Goal: Information Seeking & Learning: Learn about a topic

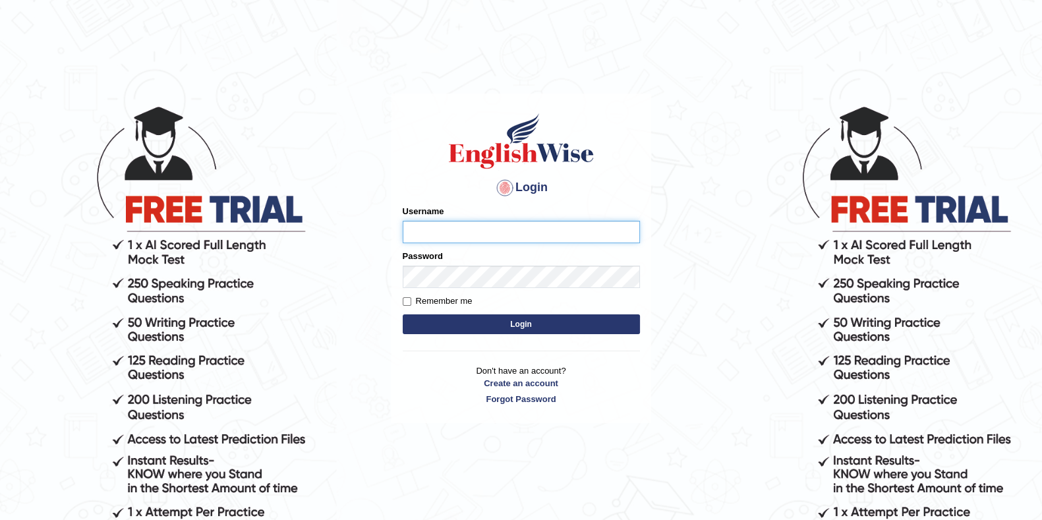
type input "eduardo_pte"
click at [396, 60] on main "Login Please fix the following errors: Username eduardo_pte Password Remember m…" at bounding box center [522, 238] width 264 height 373
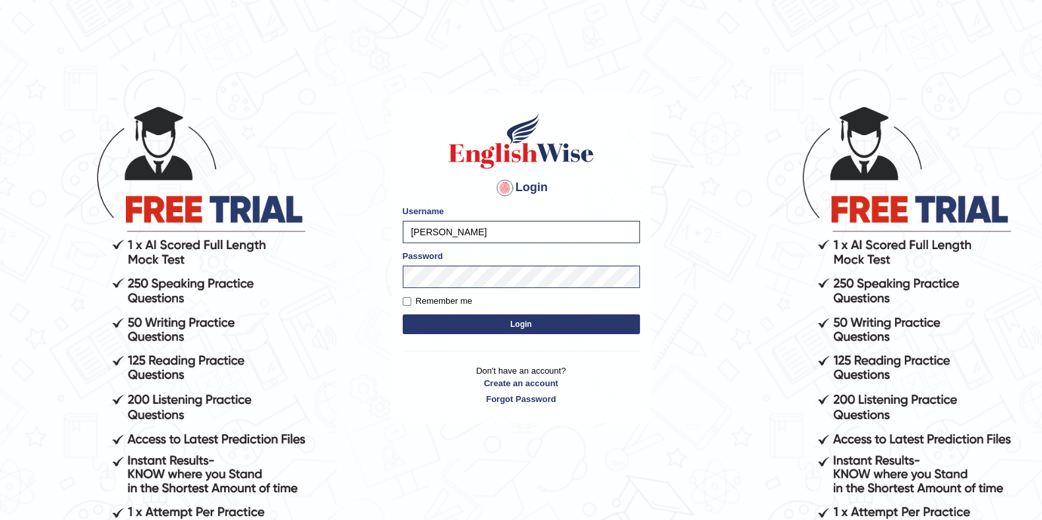
click at [569, 324] on button "Login" at bounding box center [521, 324] width 237 height 20
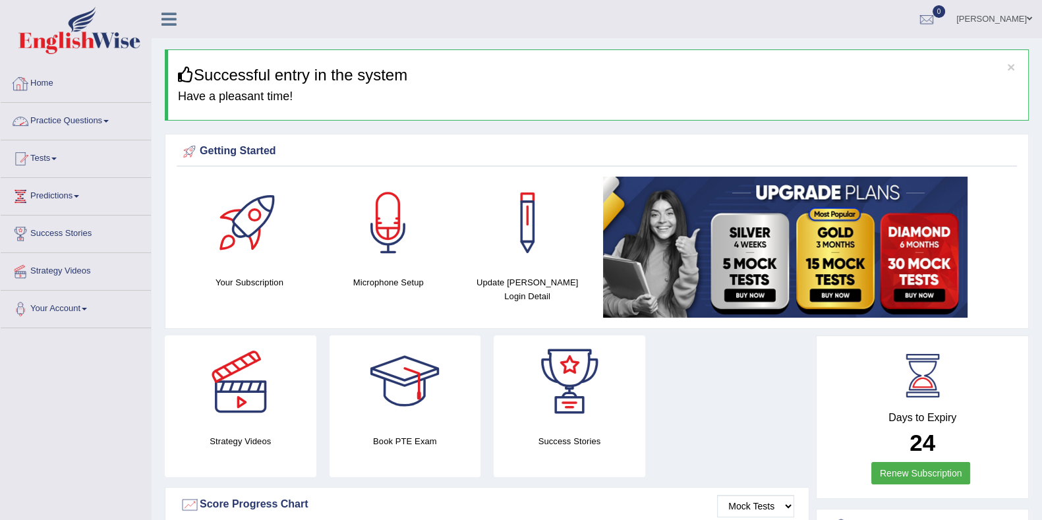
click at [71, 120] on link "Practice Questions" at bounding box center [76, 119] width 150 height 33
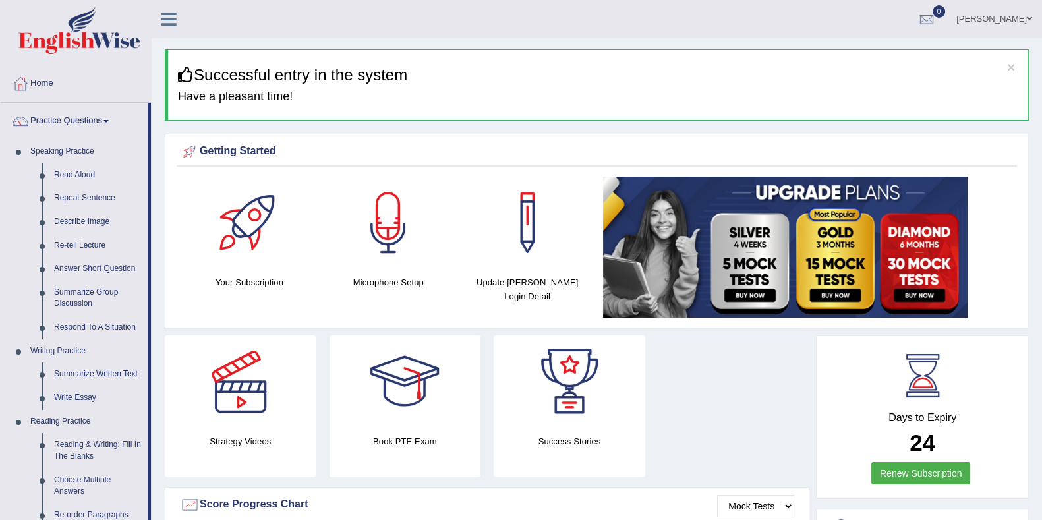
click at [80, 245] on link "Re-tell Lecture" at bounding box center [98, 246] width 100 height 24
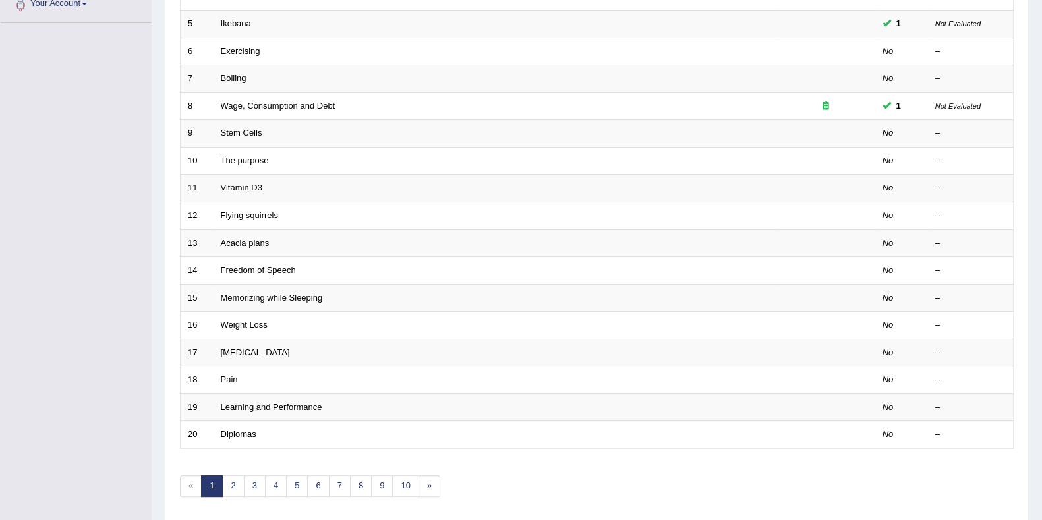
scroll to position [349, 0]
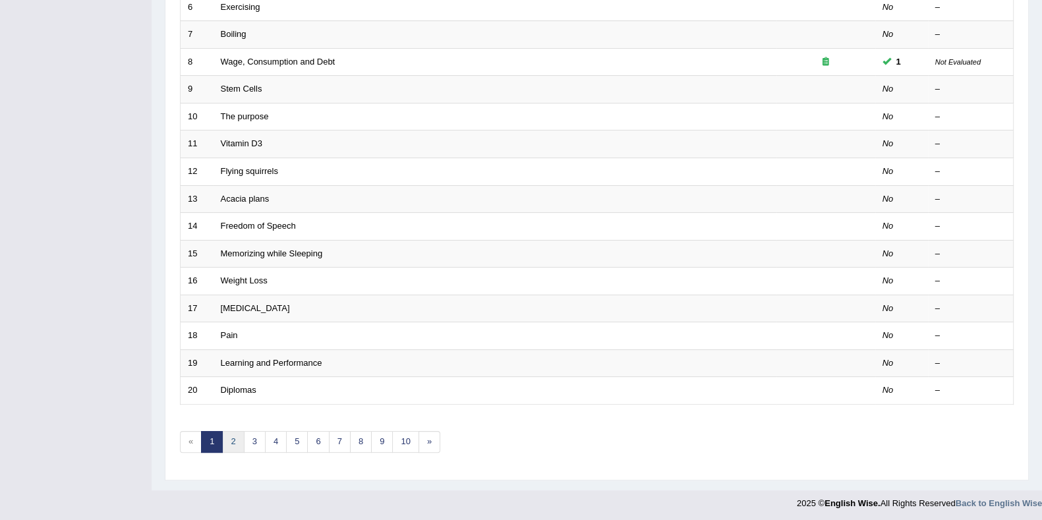
click at [228, 440] on link "2" at bounding box center [233, 442] width 22 height 22
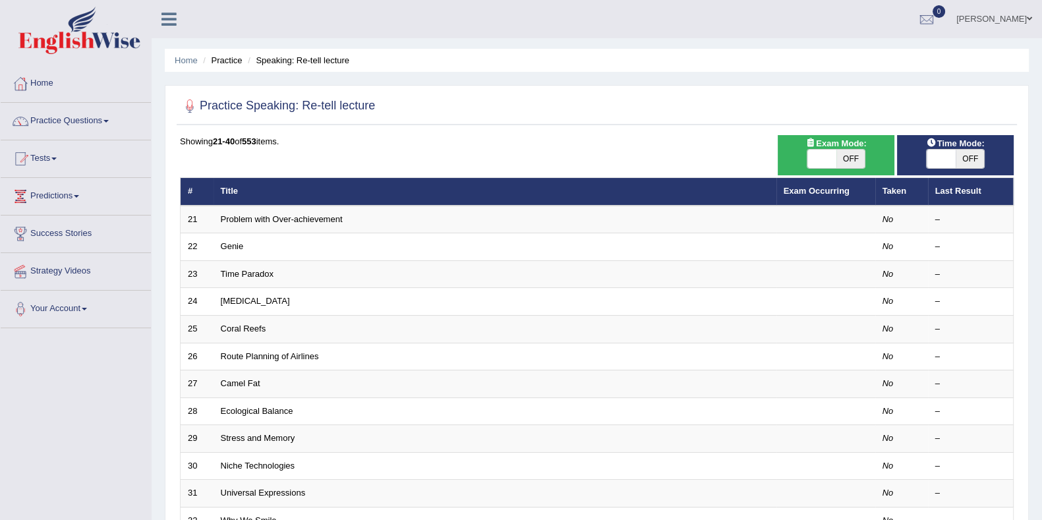
click at [854, 165] on span "OFF" at bounding box center [851, 159] width 29 height 18
checkbox input "true"
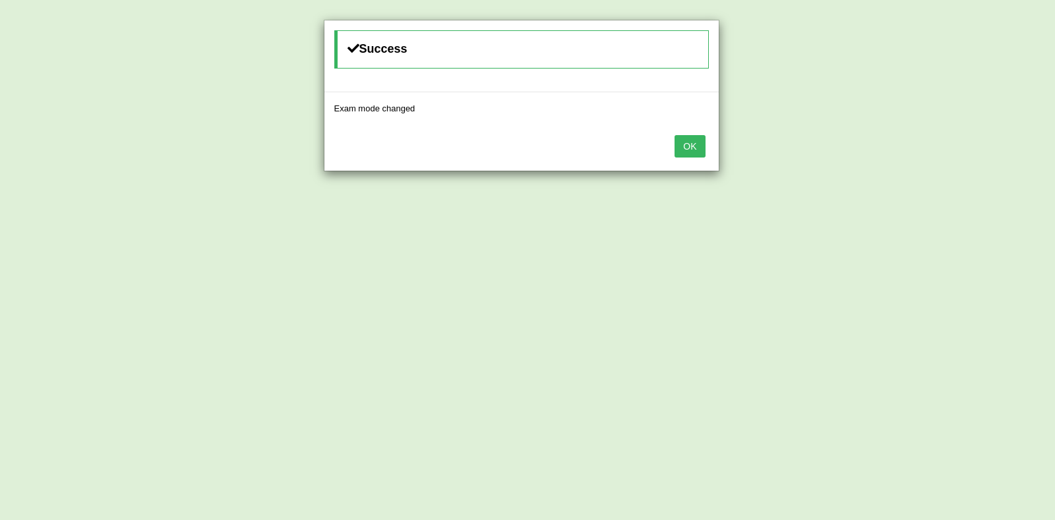
click at [687, 156] on button "OK" at bounding box center [689, 146] width 30 height 22
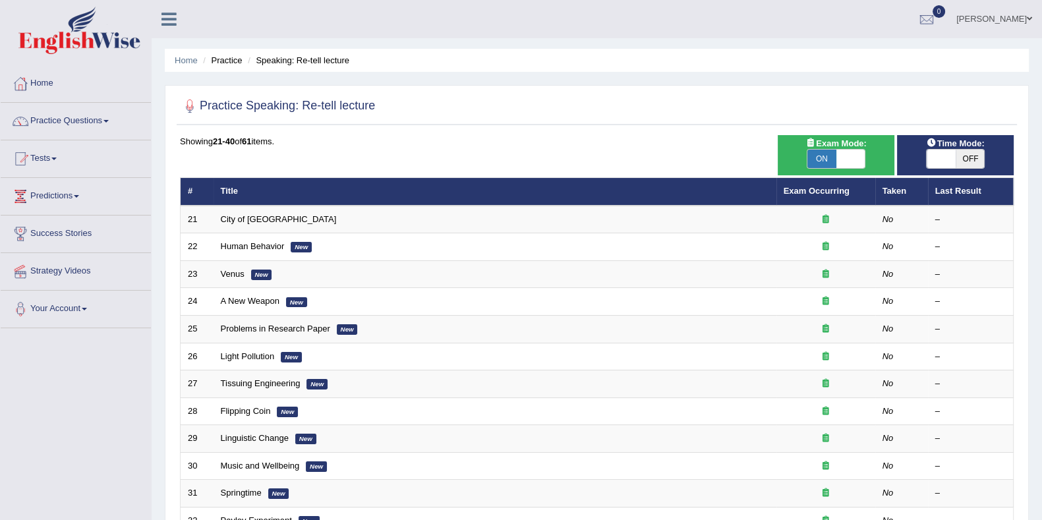
click at [963, 156] on span "OFF" at bounding box center [970, 159] width 29 height 18
checkbox input "true"
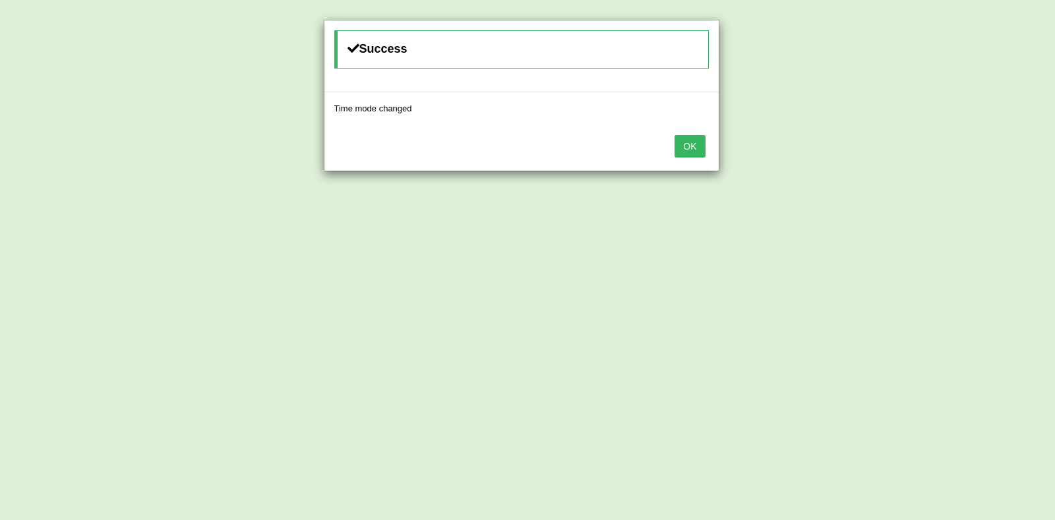
click at [702, 146] on button "OK" at bounding box center [689, 146] width 30 height 22
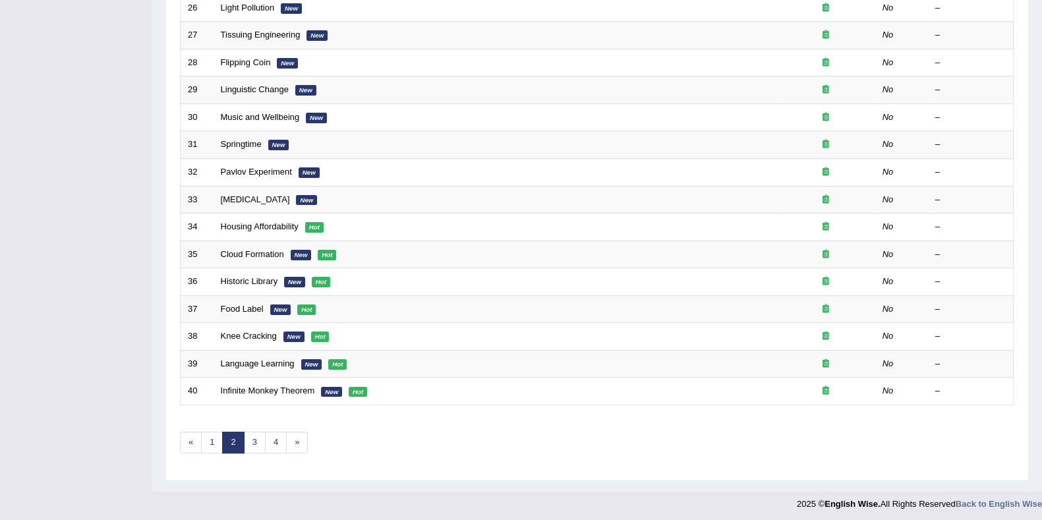
scroll to position [349, 0]
click at [204, 434] on link "1" at bounding box center [212, 442] width 22 height 22
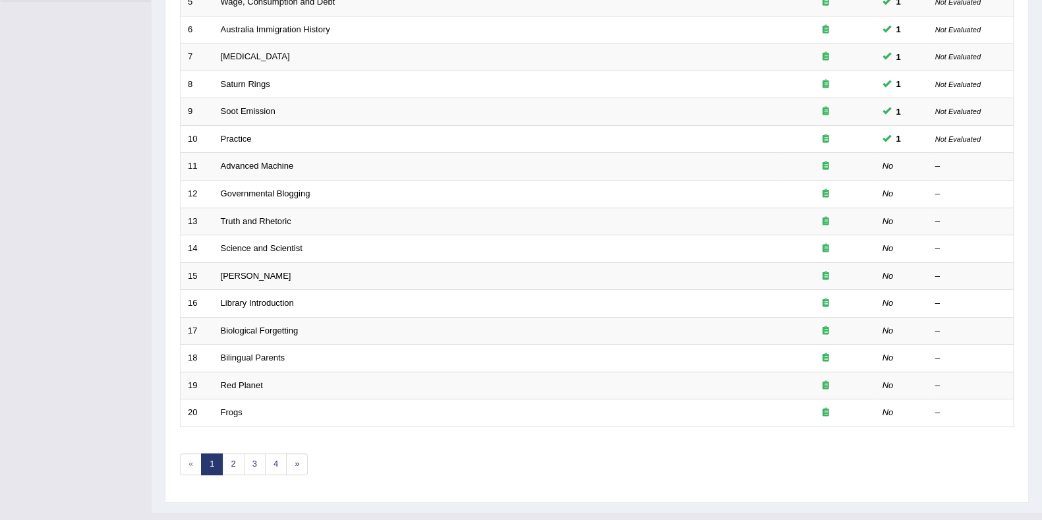
scroll to position [329, 0]
click at [286, 160] on link "Advanced Machine" at bounding box center [257, 164] width 73 height 10
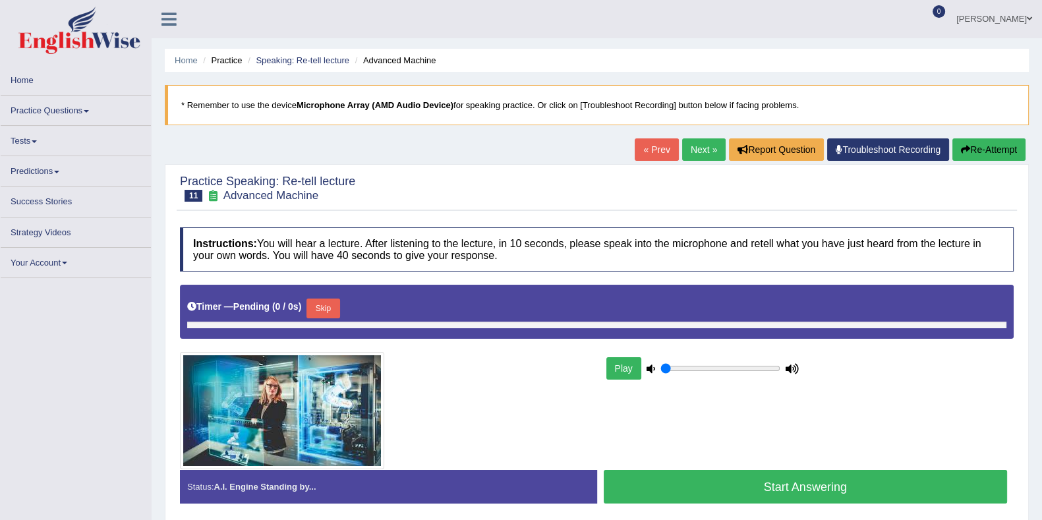
type input "1"
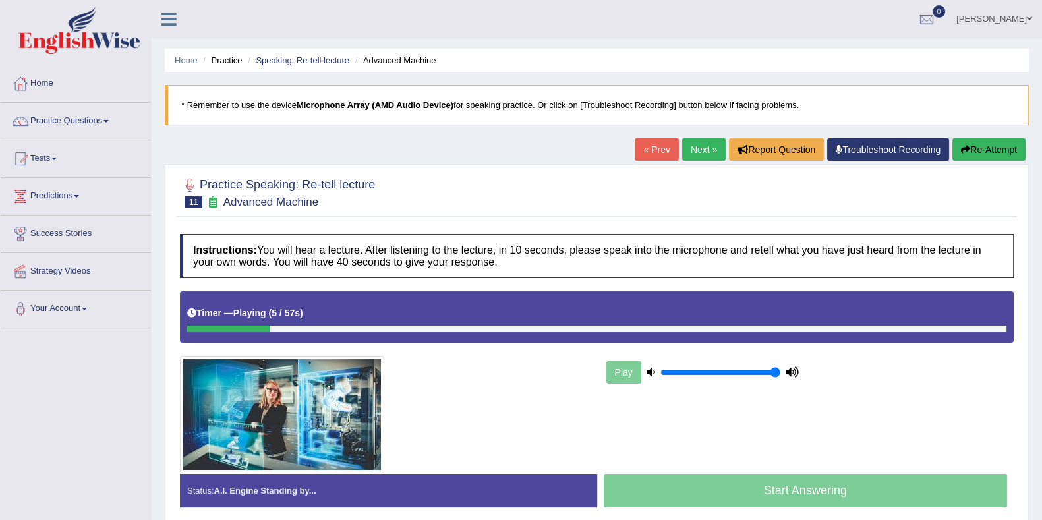
click at [283, 59] on link "Speaking: Re-tell lecture" at bounding box center [303, 60] width 94 height 10
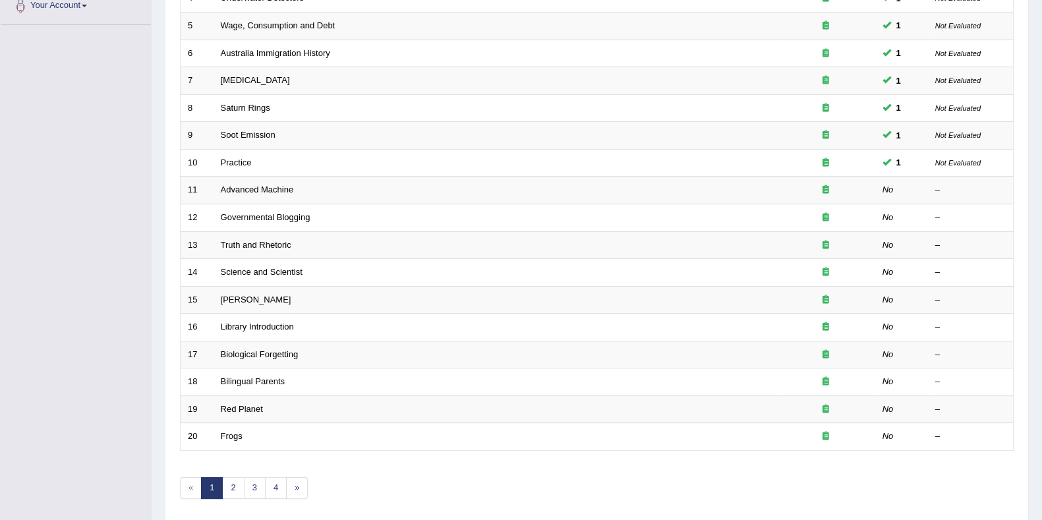
scroll to position [329, 0]
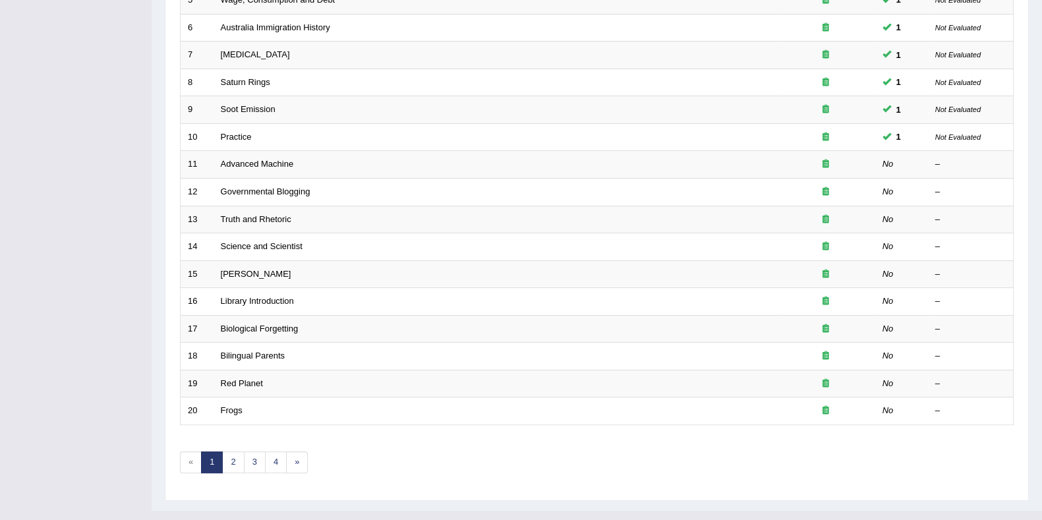
click at [277, 162] on link "Advanced Machine" at bounding box center [257, 164] width 73 height 10
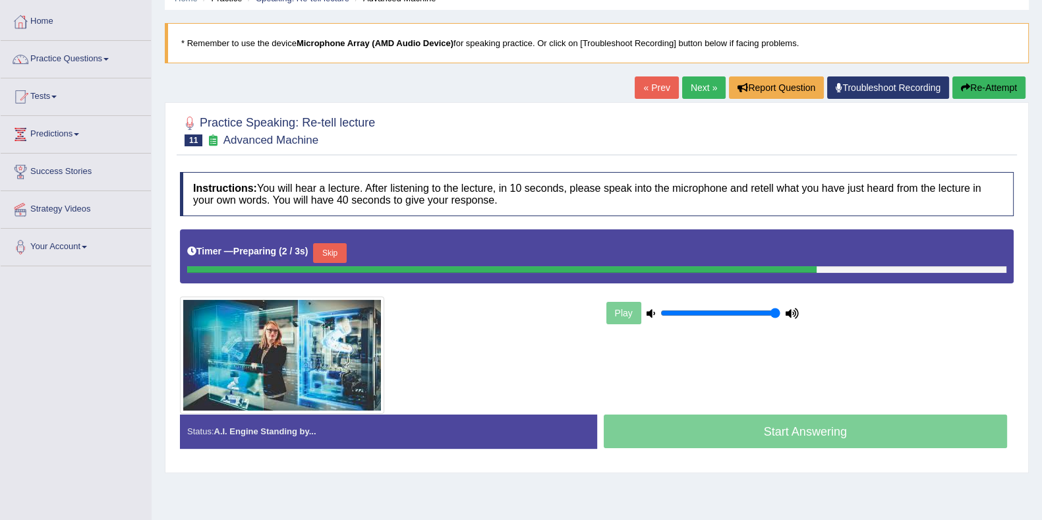
scroll to position [164, 0]
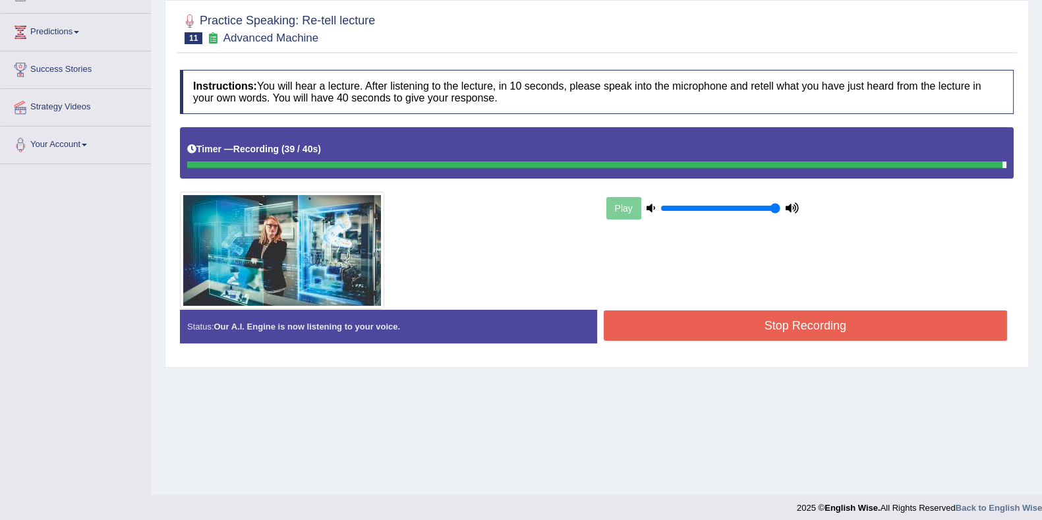
click at [796, 334] on button "Stop Recording" at bounding box center [806, 326] width 404 height 30
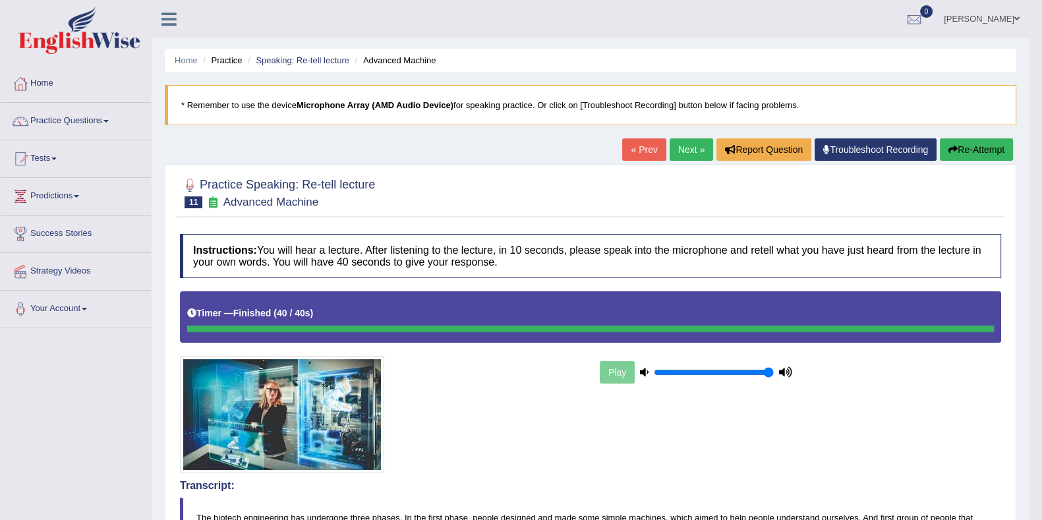
scroll to position [0, 0]
click at [78, 127] on link "Practice Questions" at bounding box center [76, 119] width 150 height 33
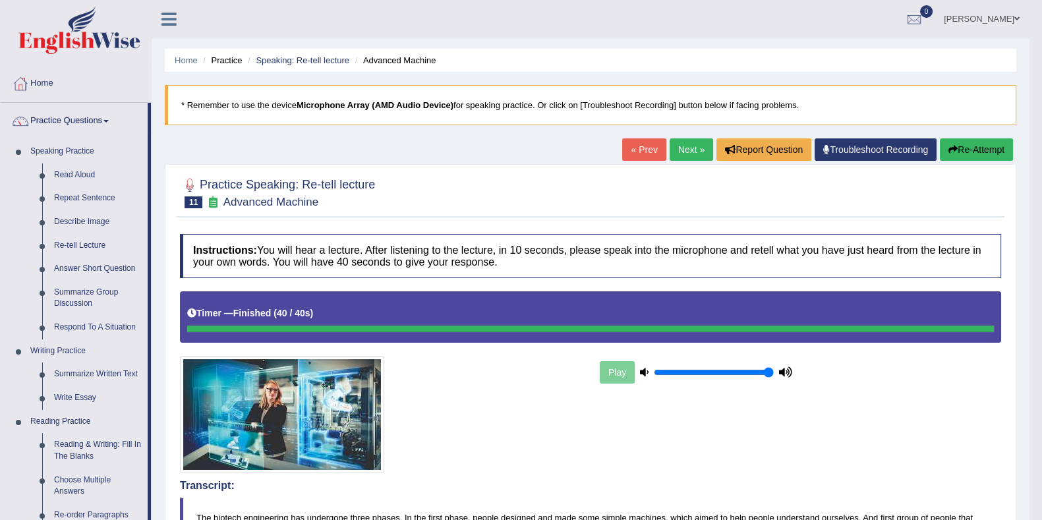
click at [79, 246] on link "Re-tell Lecture" at bounding box center [98, 246] width 100 height 24
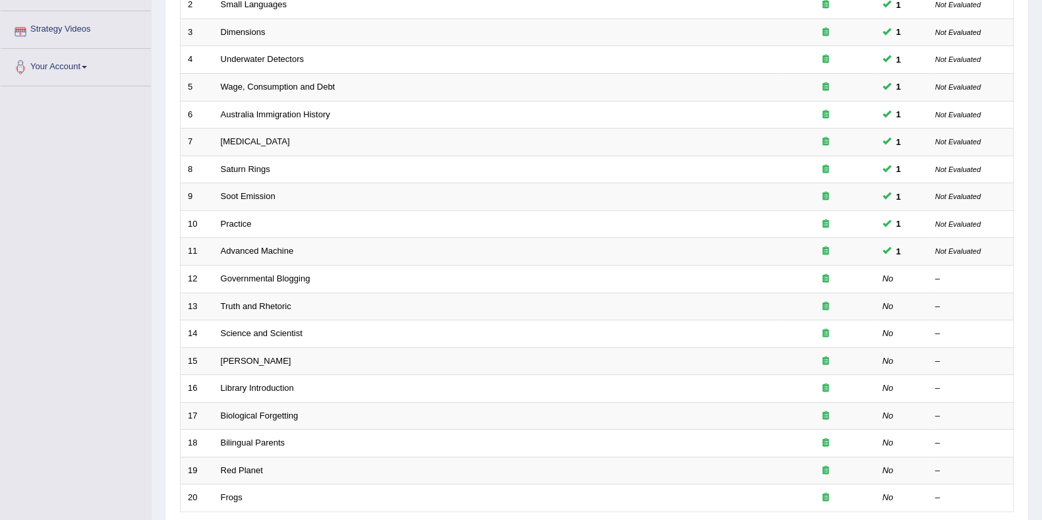
scroll to position [247, 0]
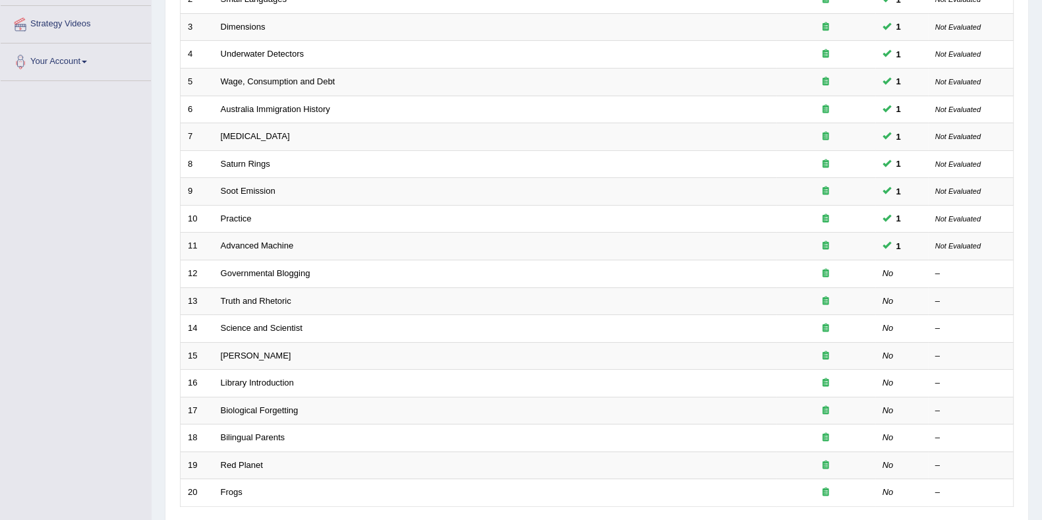
click at [268, 272] on link "Governmental Blogging" at bounding box center [266, 273] width 90 height 10
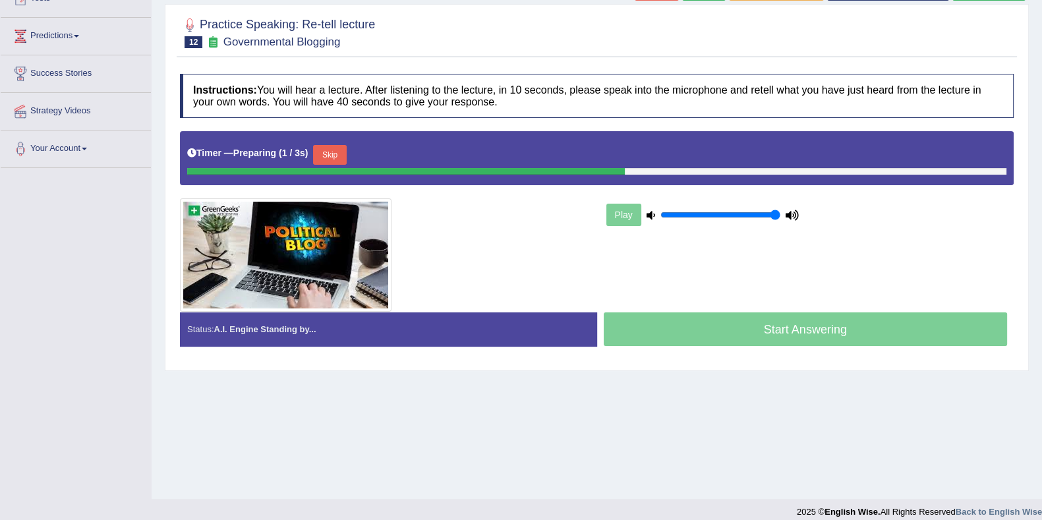
scroll to position [164, 0]
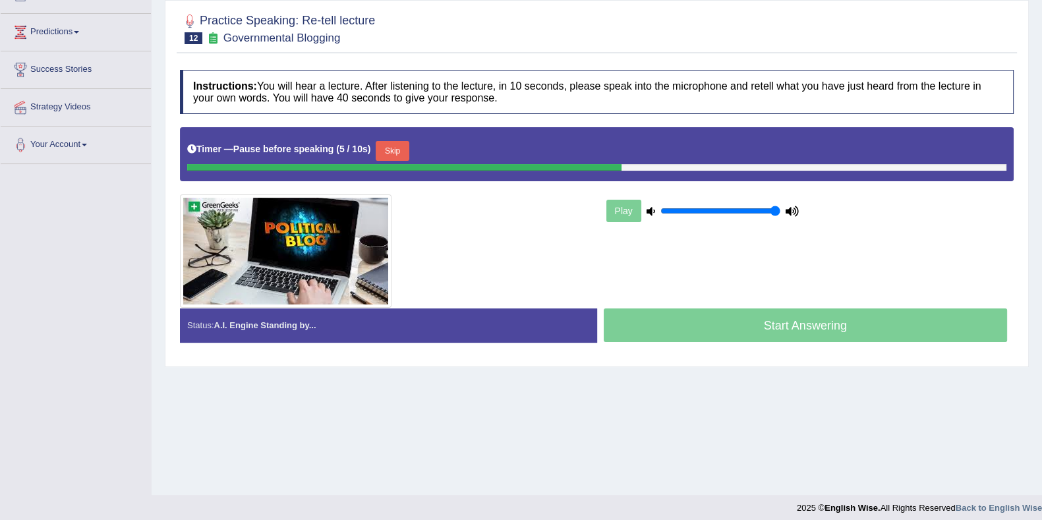
click at [396, 147] on button "Skip" at bounding box center [392, 151] width 33 height 20
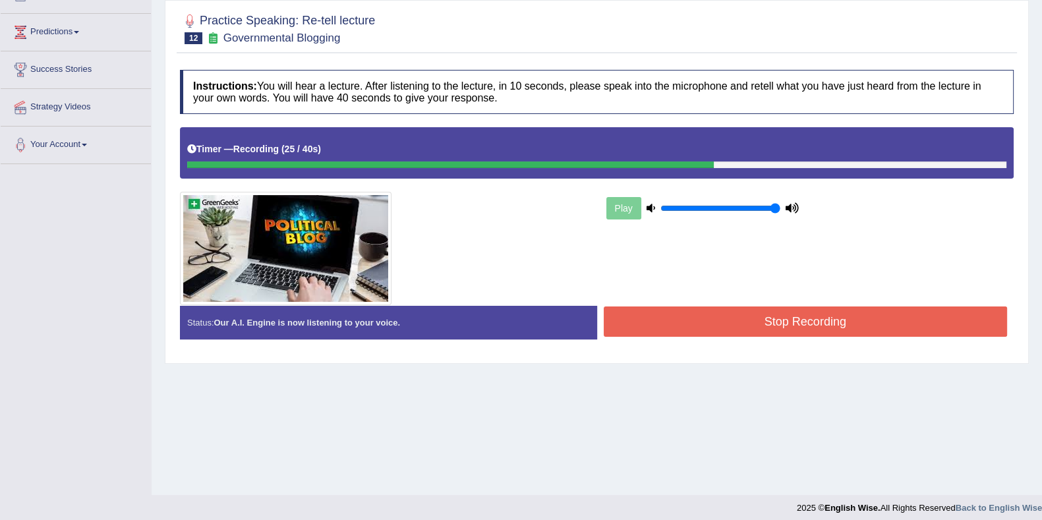
click at [804, 318] on button "Stop Recording" at bounding box center [806, 322] width 404 height 30
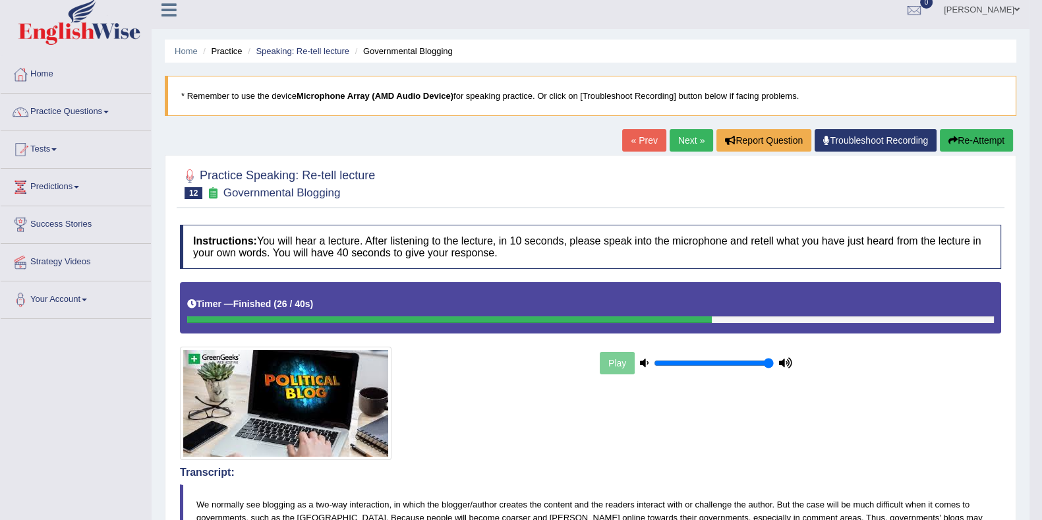
scroll to position [0, 0]
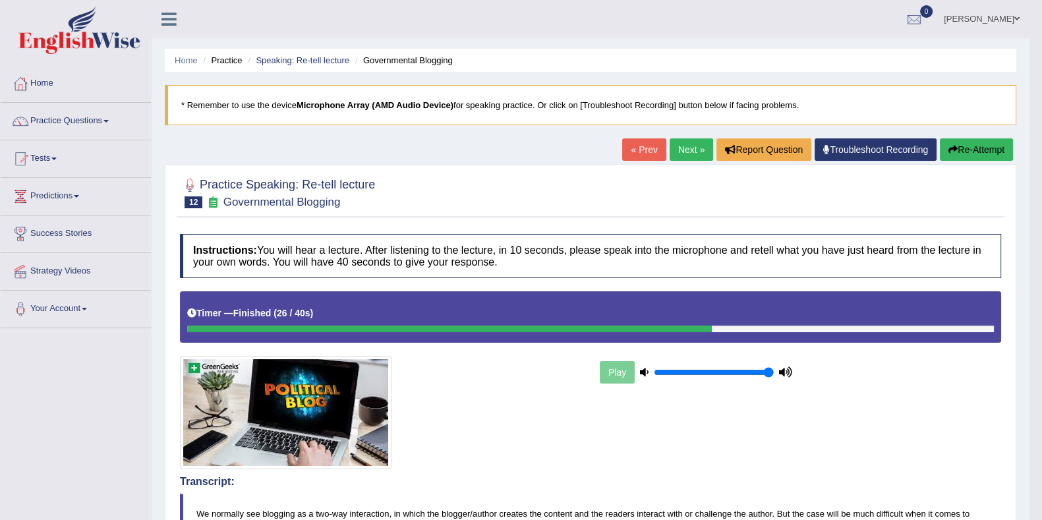
click at [692, 156] on link "Next »" at bounding box center [692, 149] width 44 height 22
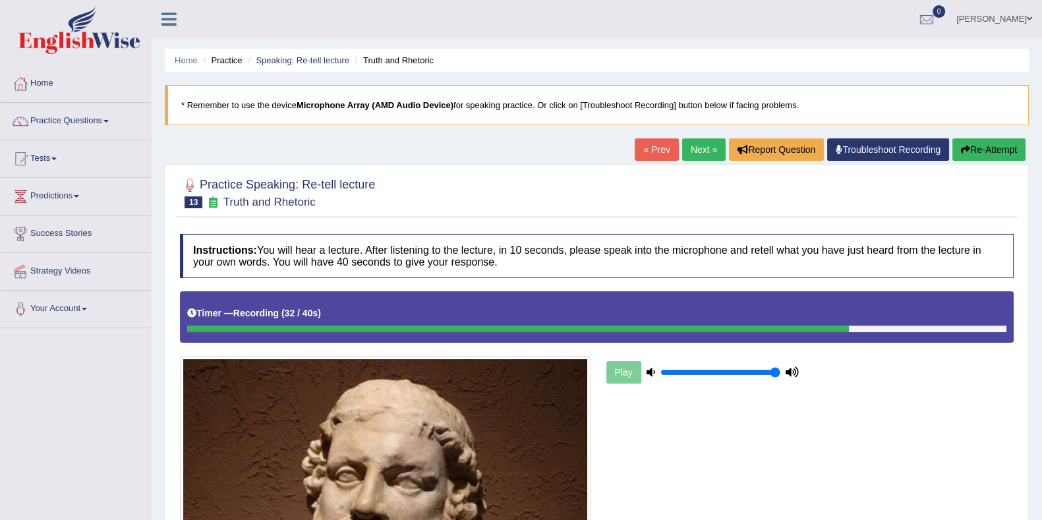
click at [694, 155] on link "Next »" at bounding box center [704, 149] width 44 height 22
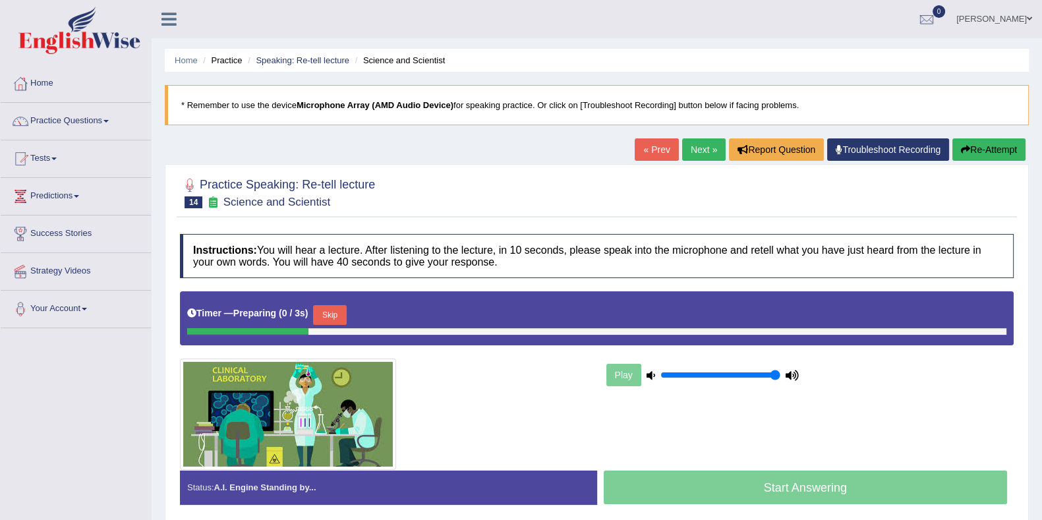
click at [648, 146] on link "« Prev" at bounding box center [657, 149] width 44 height 22
click at [661, 141] on link "« Prev" at bounding box center [657, 149] width 44 height 22
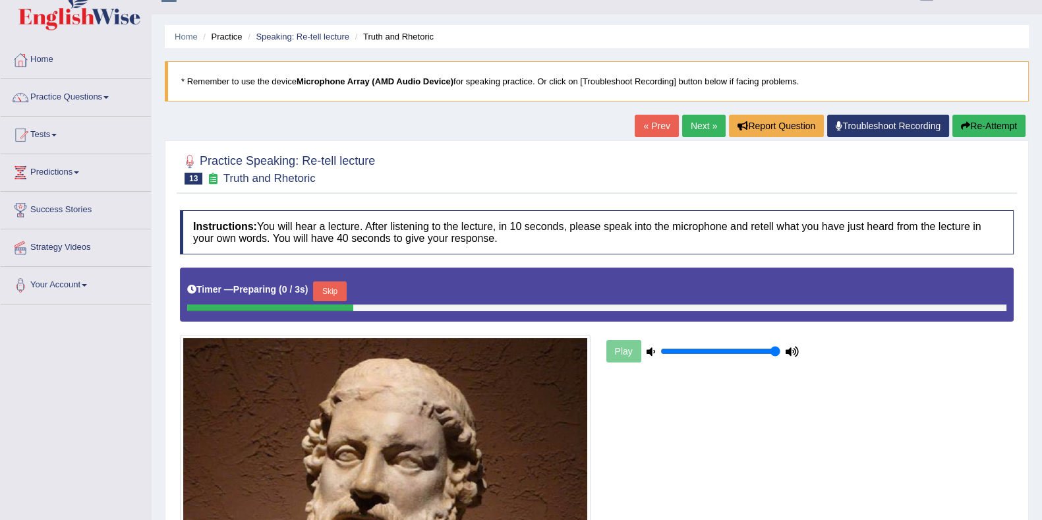
scroll to position [164, 0]
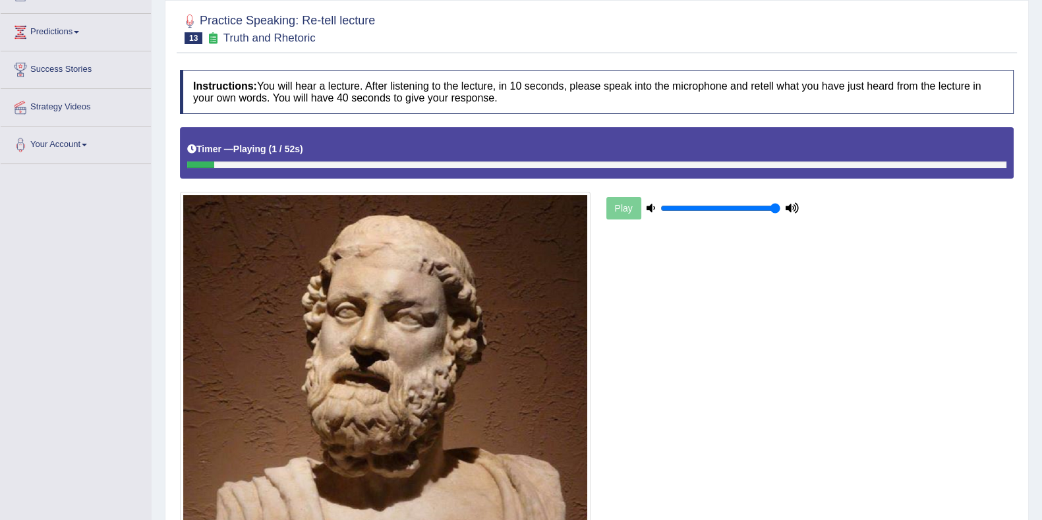
click at [729, 163] on div at bounding box center [597, 165] width 820 height 7
click at [731, 162] on div at bounding box center [597, 165] width 820 height 7
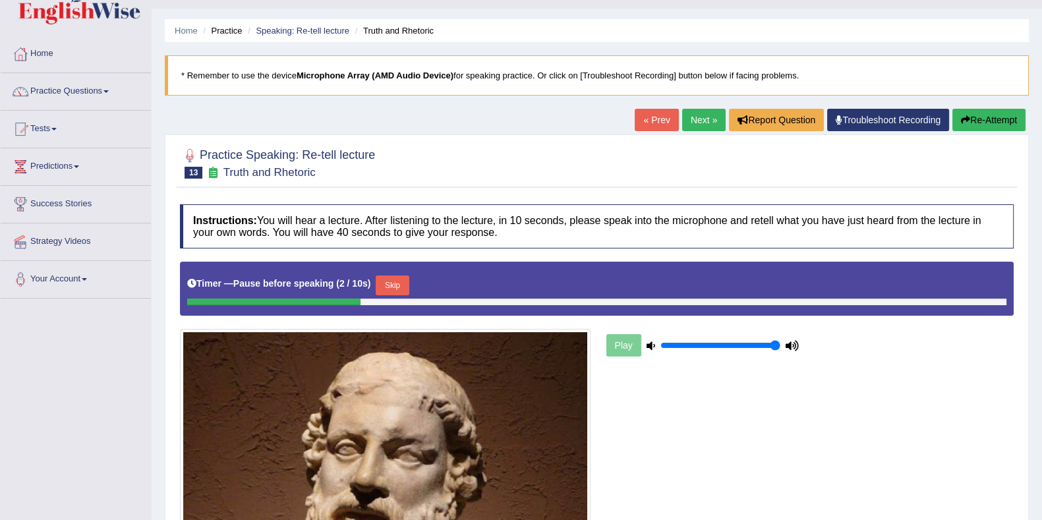
scroll to position [0, 0]
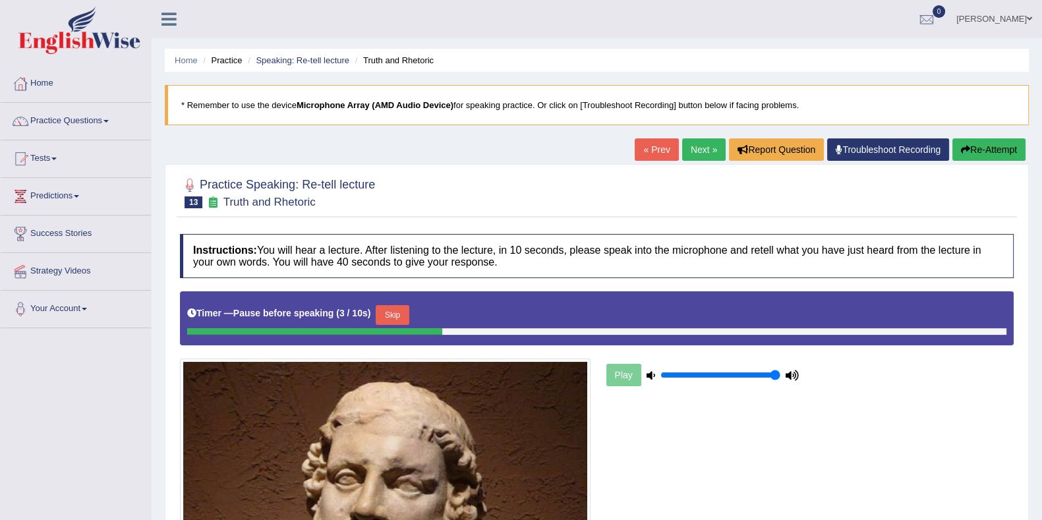
click at [399, 310] on button "Skip" at bounding box center [392, 315] width 33 height 20
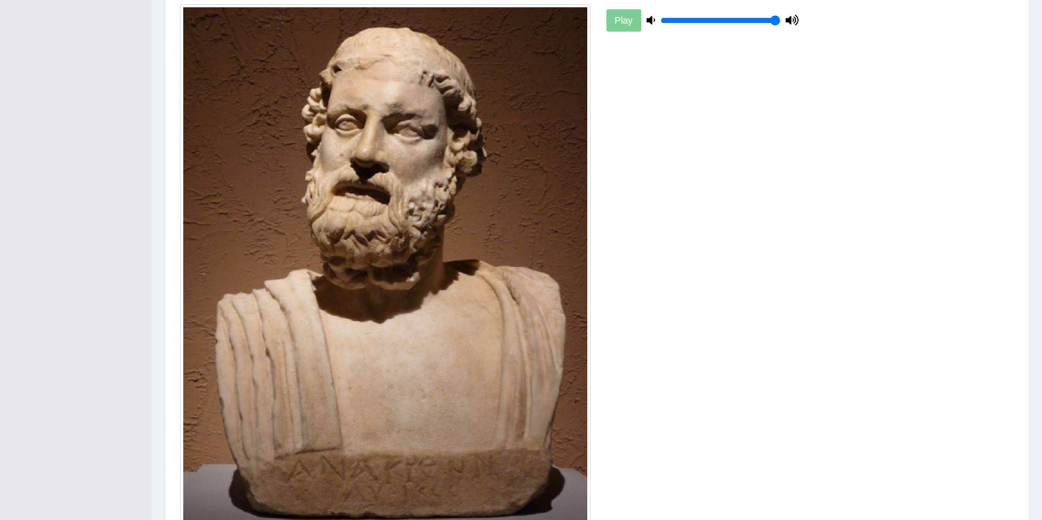
scroll to position [412, 0]
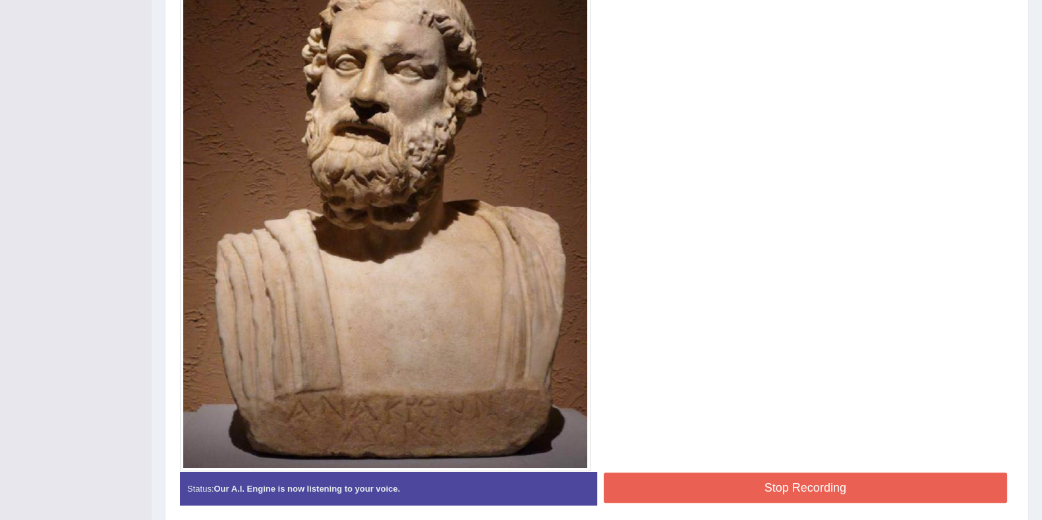
click at [765, 498] on button "Stop Recording" at bounding box center [806, 488] width 404 height 30
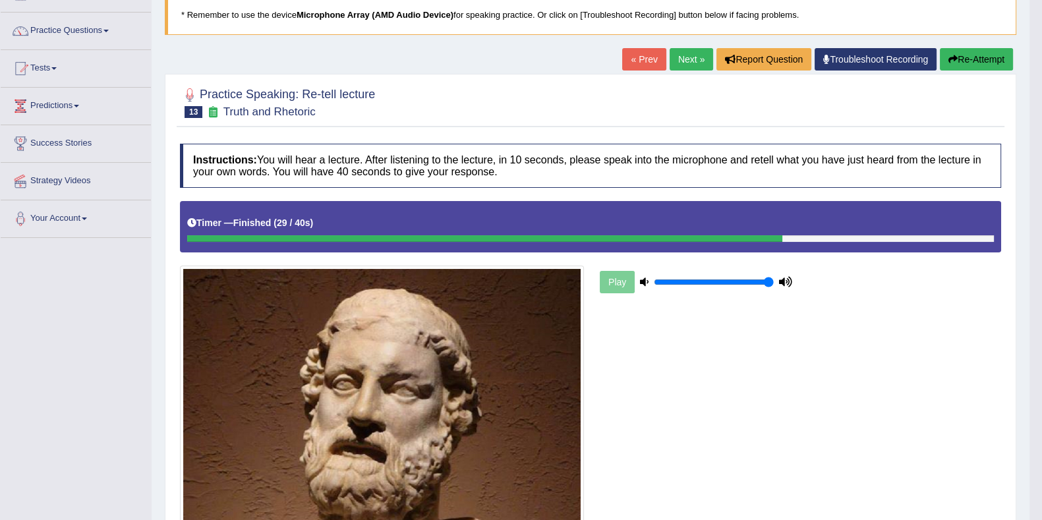
scroll to position [0, 0]
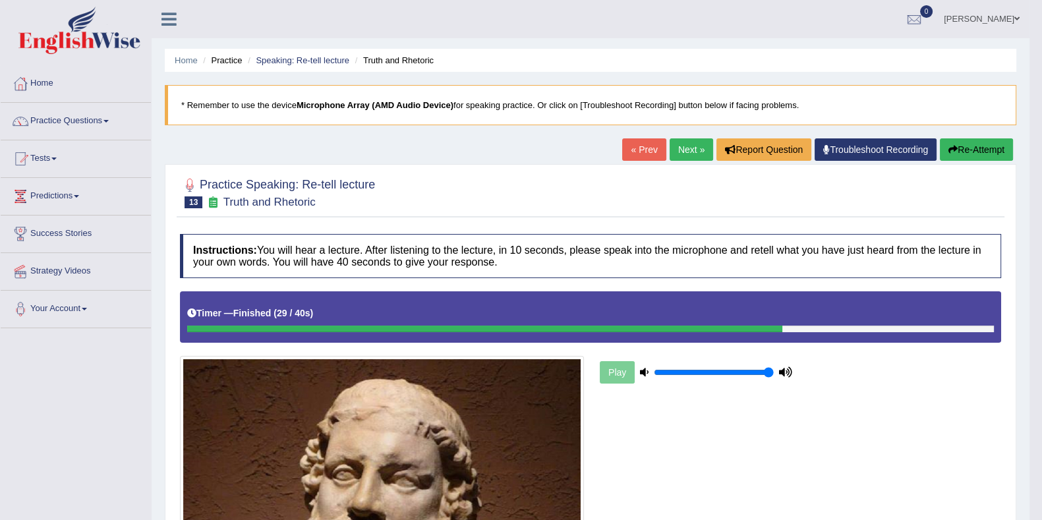
click at [686, 158] on link "Next »" at bounding box center [692, 149] width 44 height 22
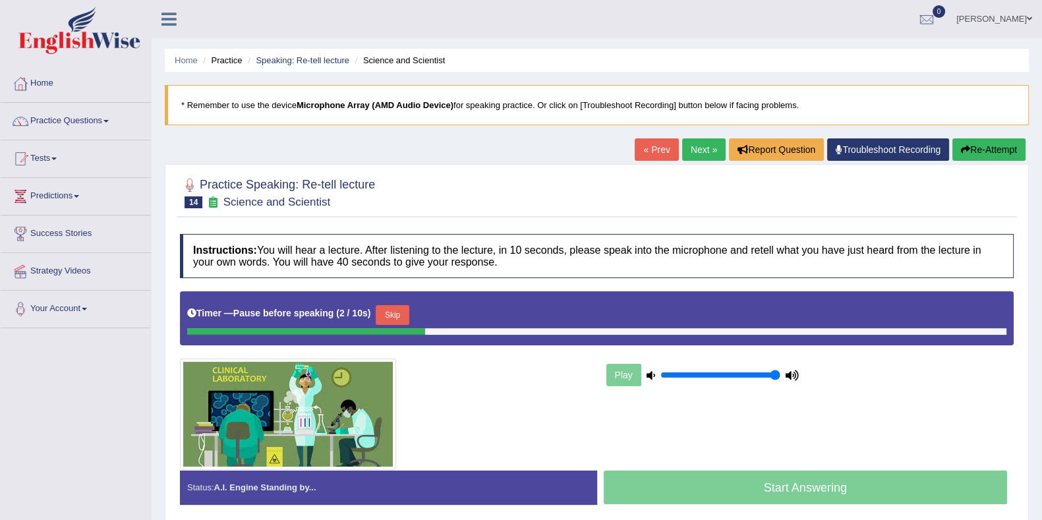
click at [399, 314] on button "Skip" at bounding box center [392, 315] width 33 height 20
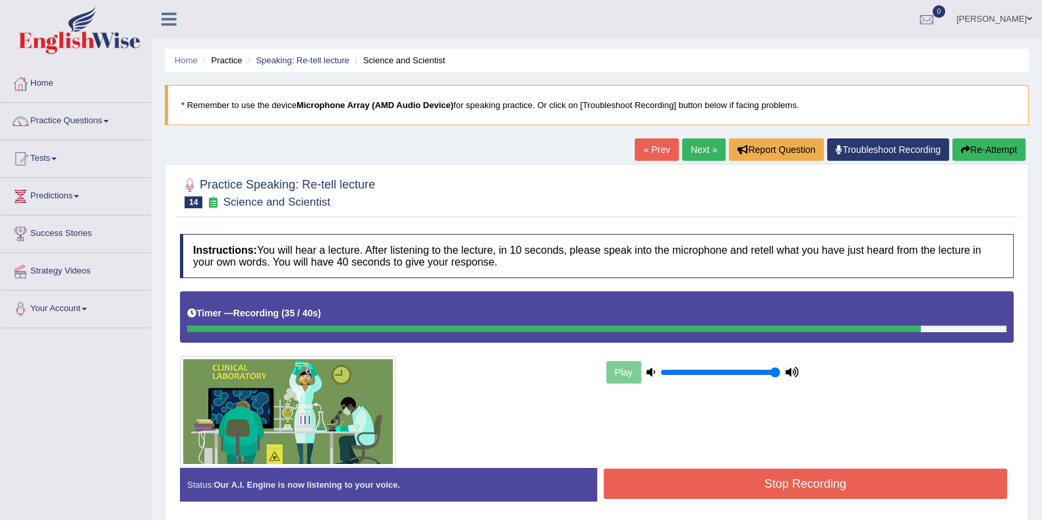
click at [844, 479] on button "Stop Recording" at bounding box center [806, 484] width 404 height 30
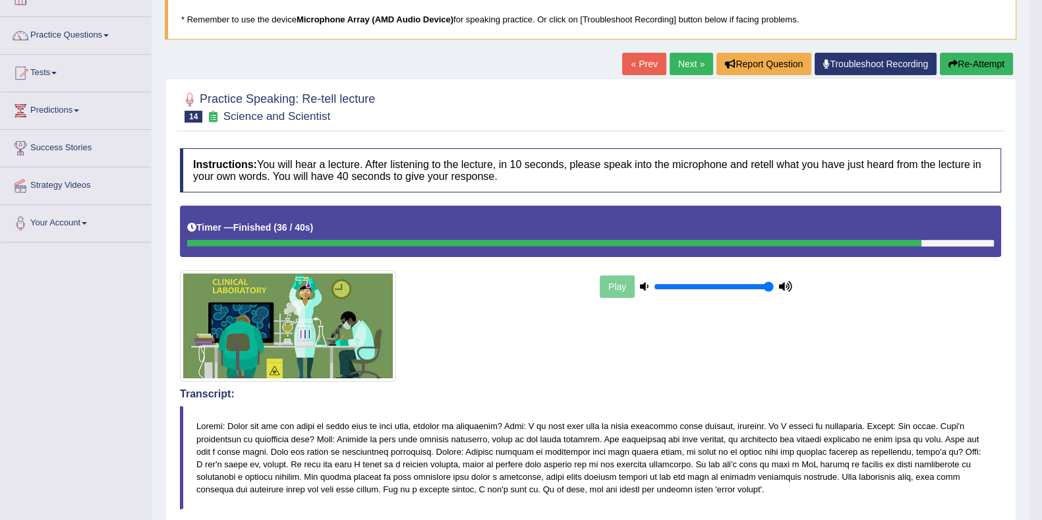
scroll to position [59, 0]
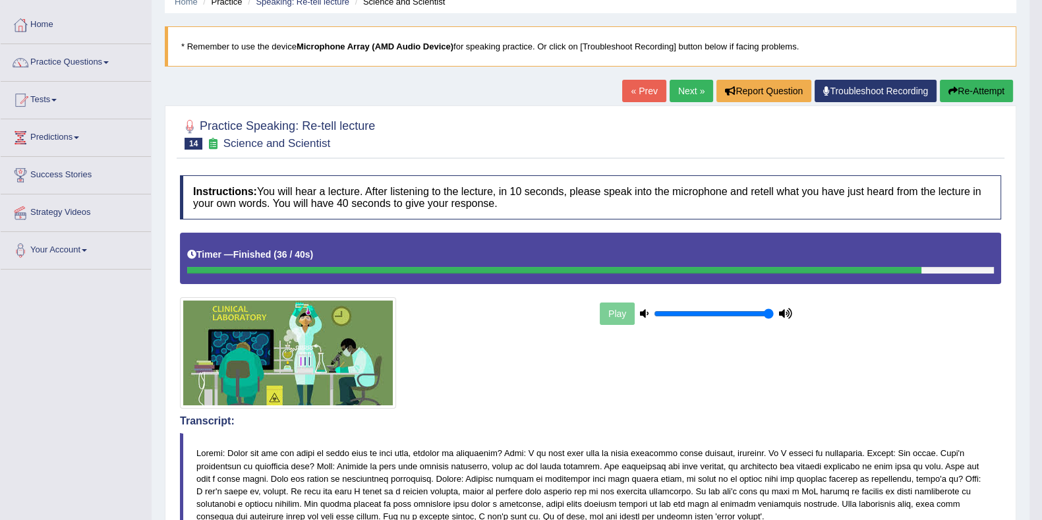
click at [684, 84] on link "Next »" at bounding box center [692, 91] width 44 height 22
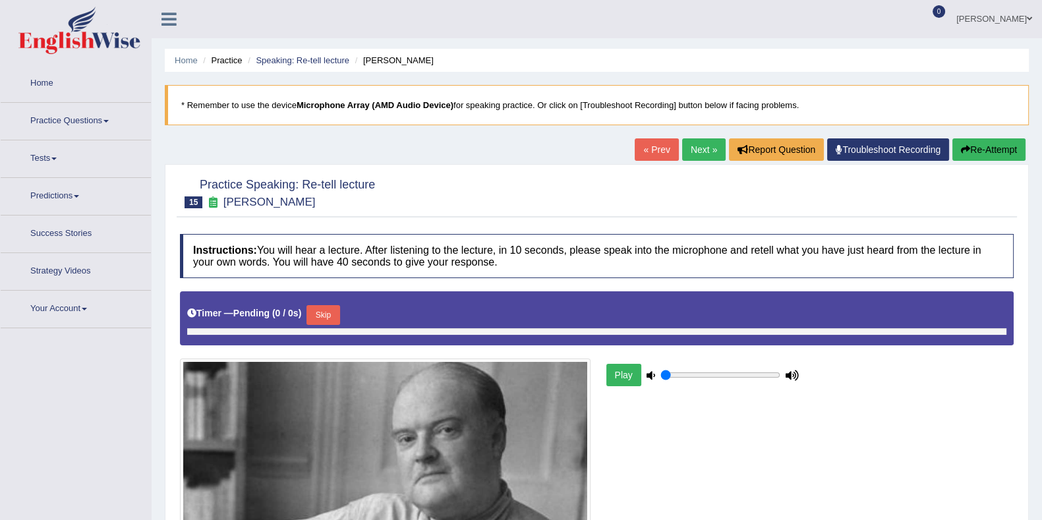
type input "1"
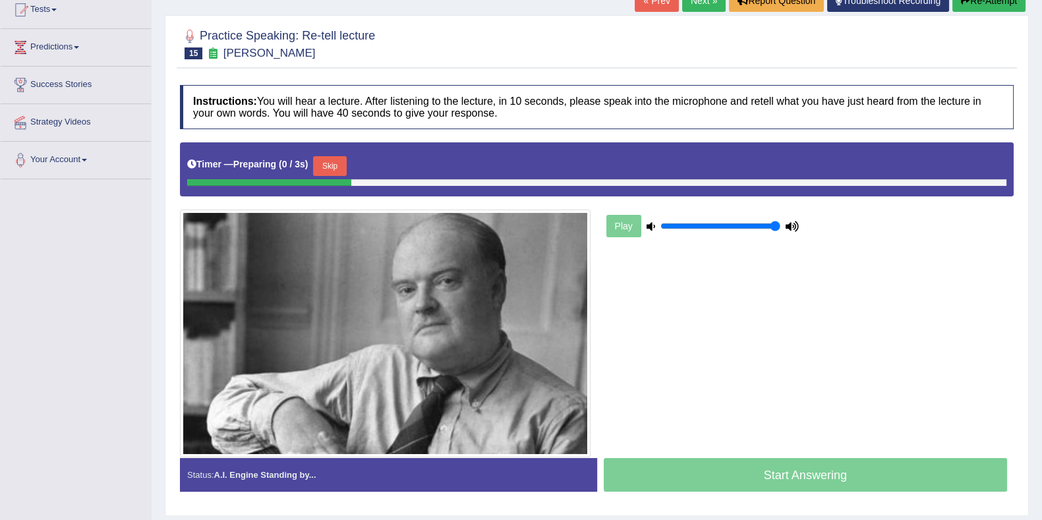
scroll to position [164, 0]
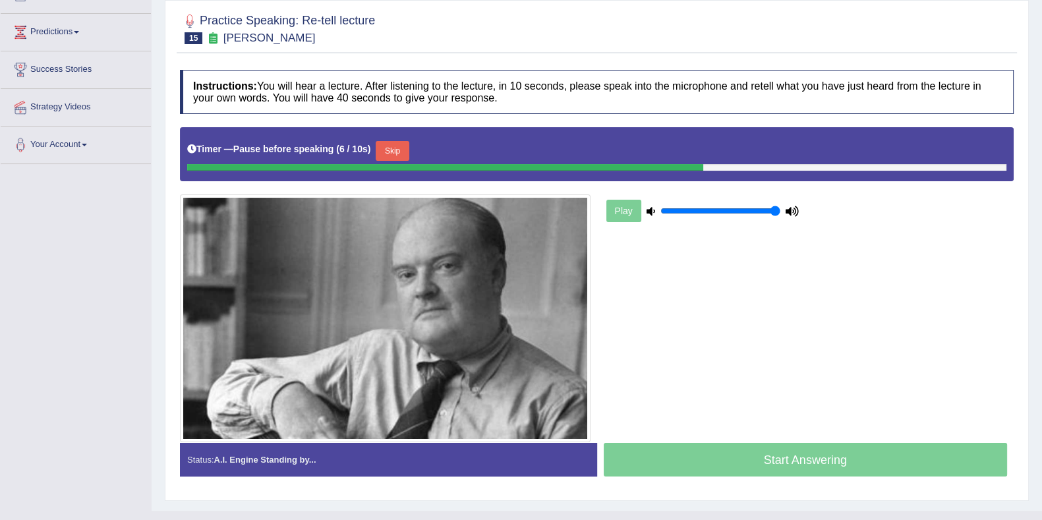
click at [409, 152] on button "Skip" at bounding box center [392, 151] width 33 height 20
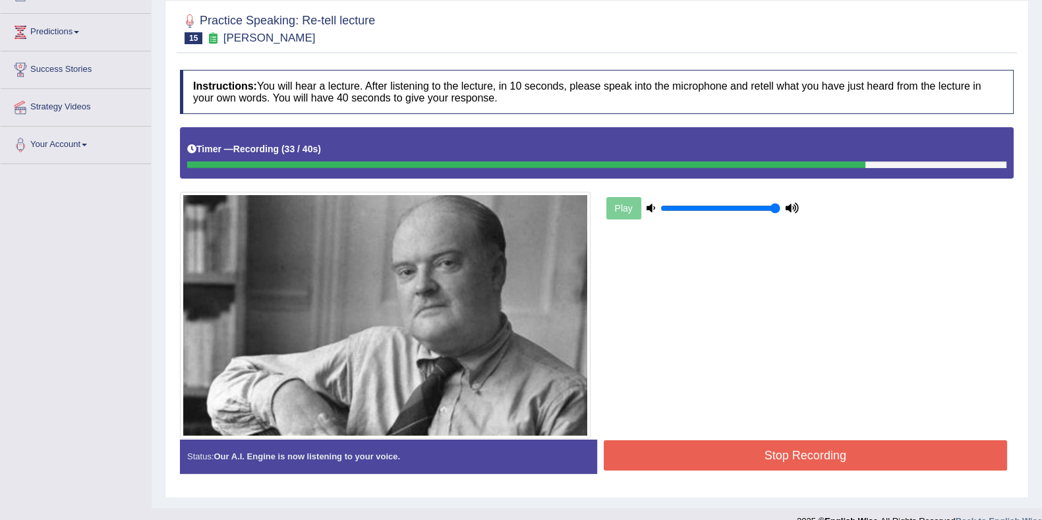
click at [790, 440] on button "Stop Recording" at bounding box center [806, 455] width 404 height 30
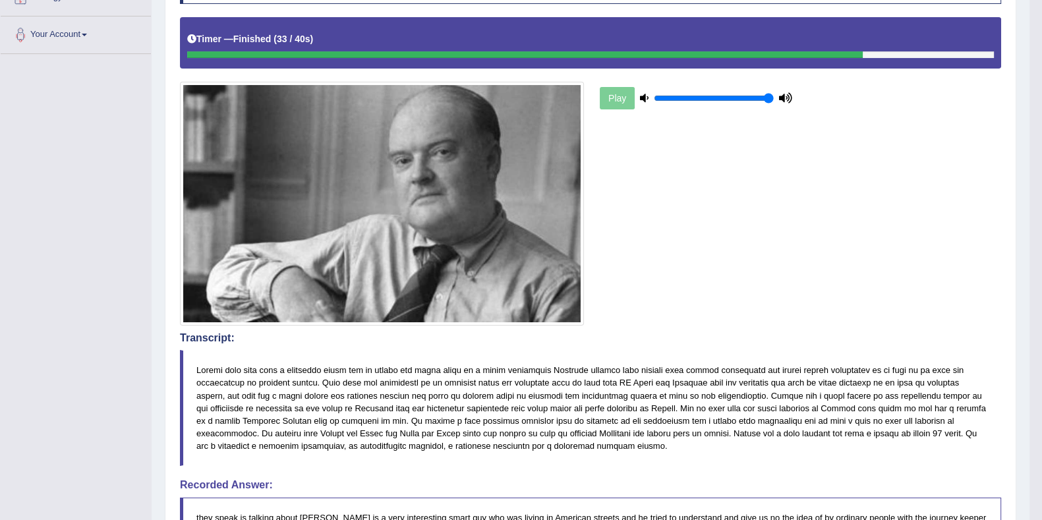
scroll to position [26, 0]
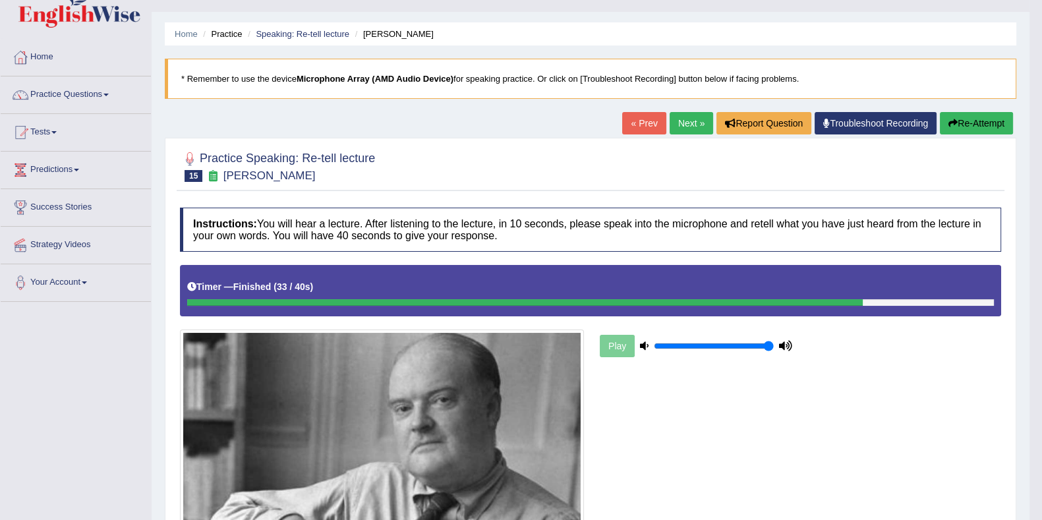
click at [679, 120] on link "Next »" at bounding box center [692, 123] width 44 height 22
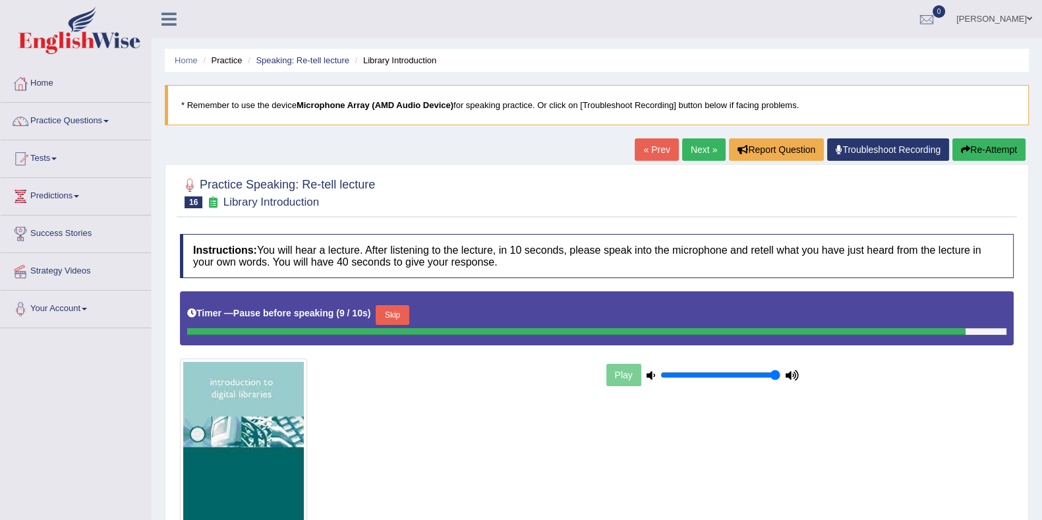
click at [399, 319] on button "Skip" at bounding box center [392, 315] width 33 height 20
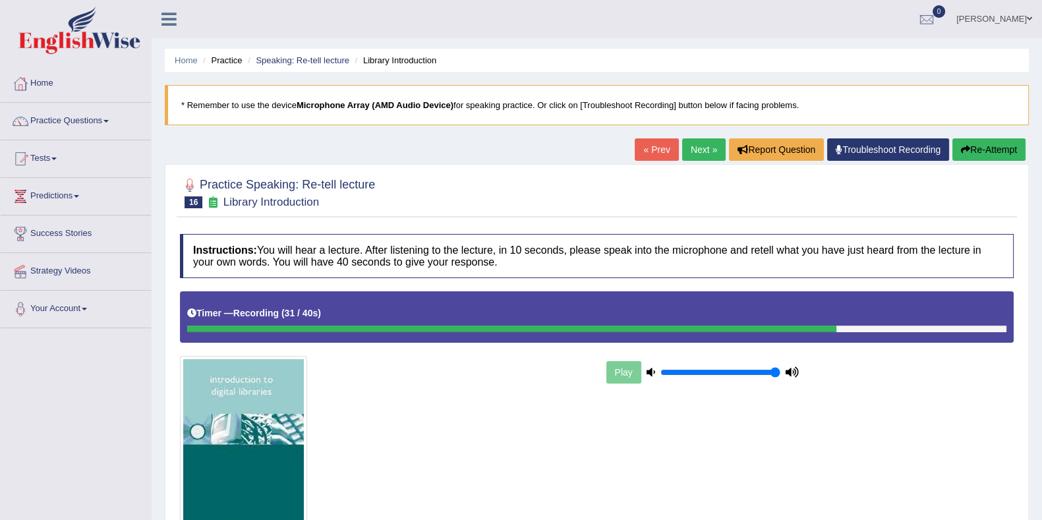
scroll to position [82, 0]
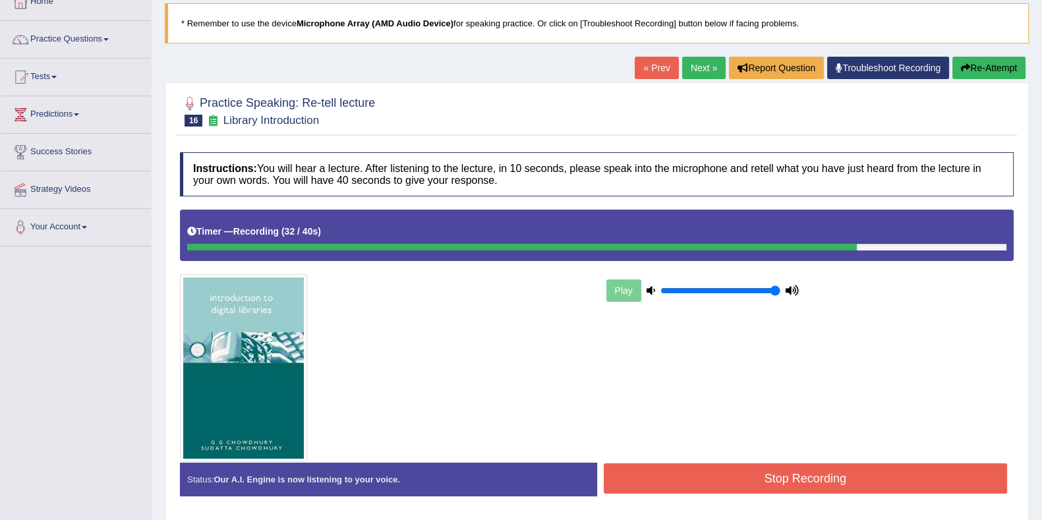
click at [757, 463] on button "Stop Recording" at bounding box center [806, 478] width 404 height 30
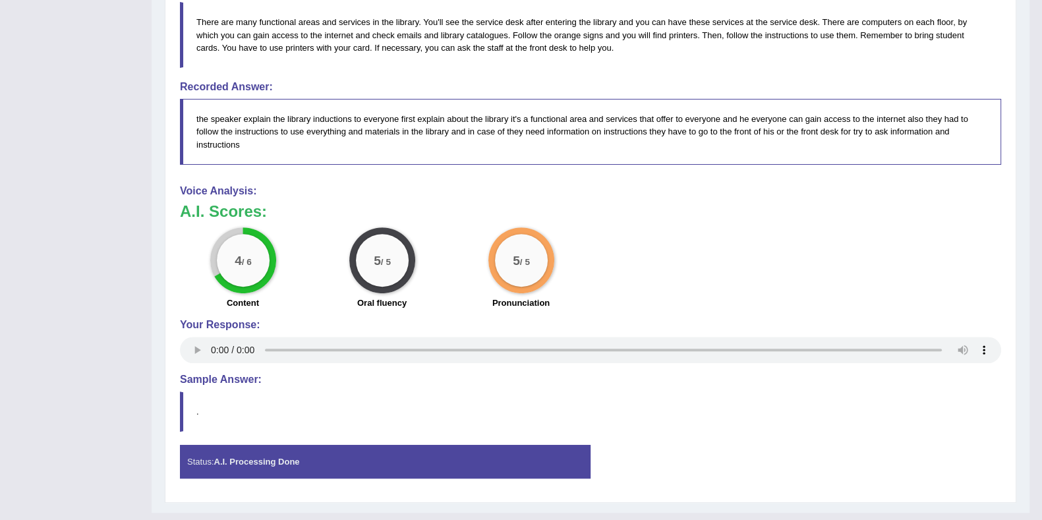
scroll to position [0, 0]
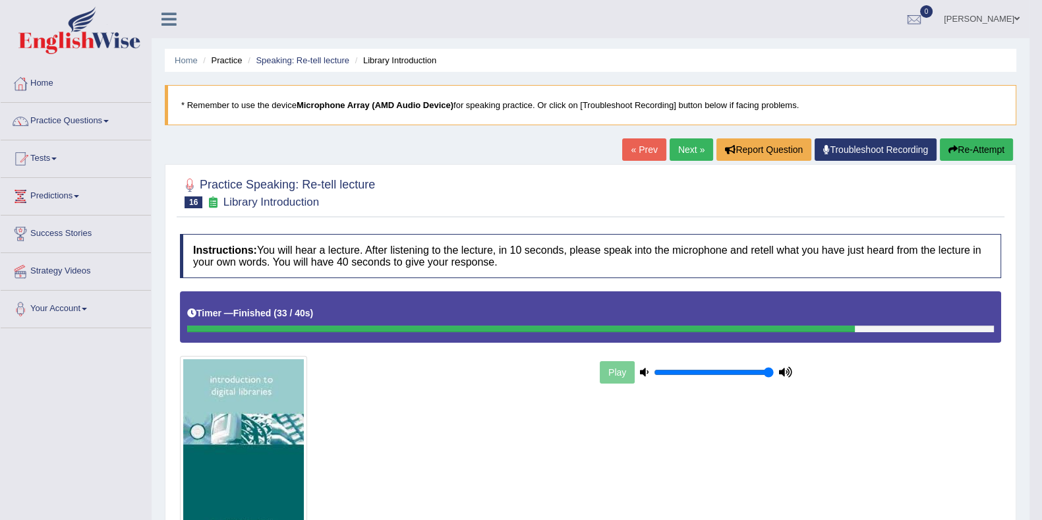
click at [679, 152] on link "Next »" at bounding box center [692, 149] width 44 height 22
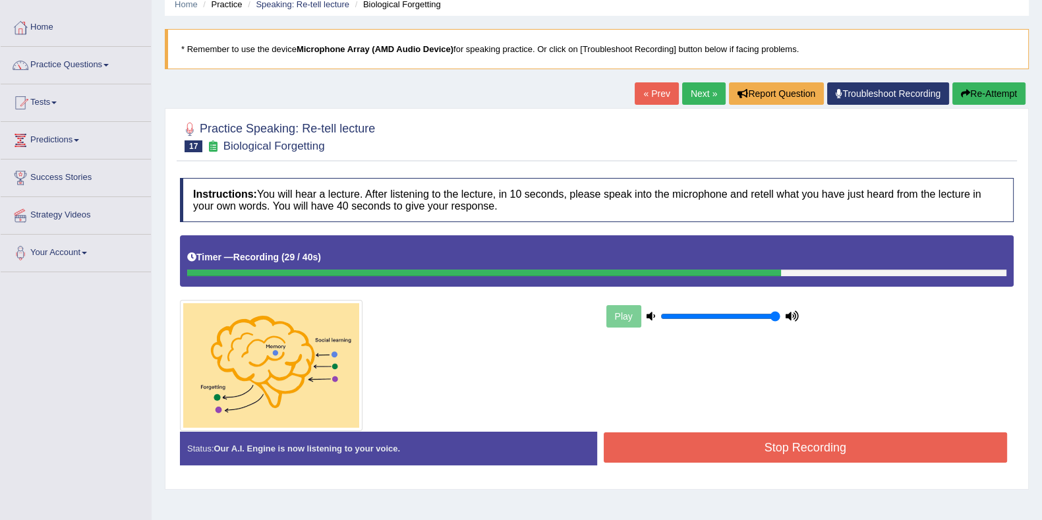
scroll to position [82, 0]
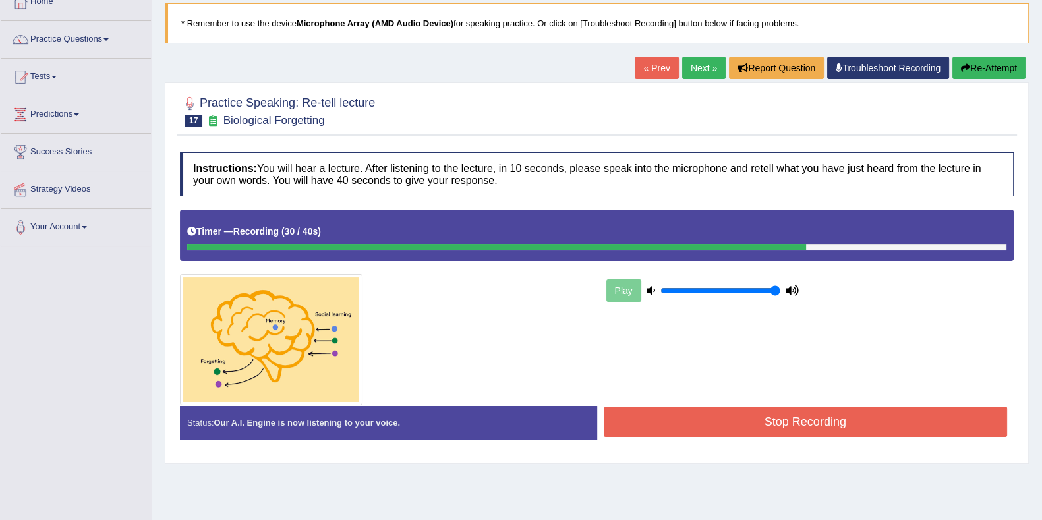
click at [753, 409] on button "Stop Recording" at bounding box center [806, 422] width 404 height 30
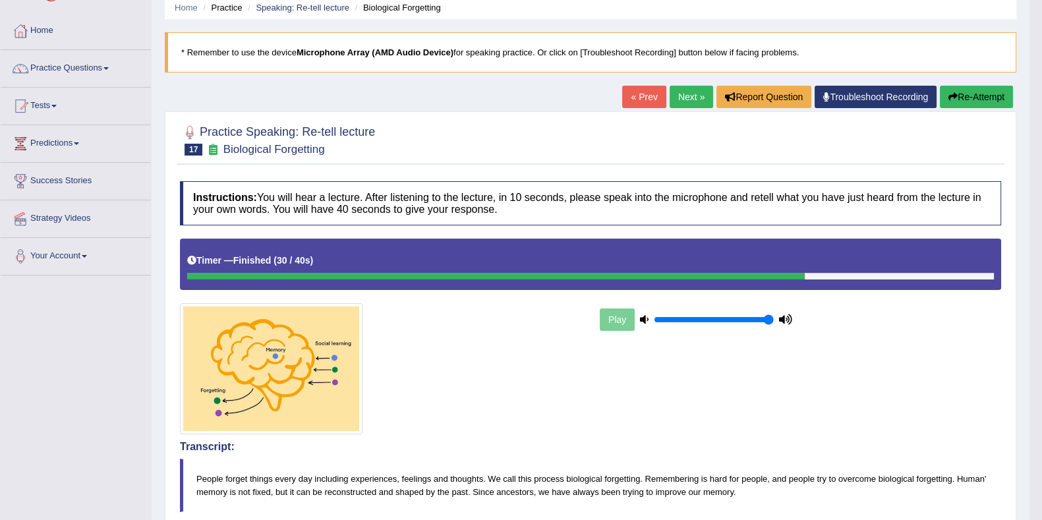
scroll to position [0, 0]
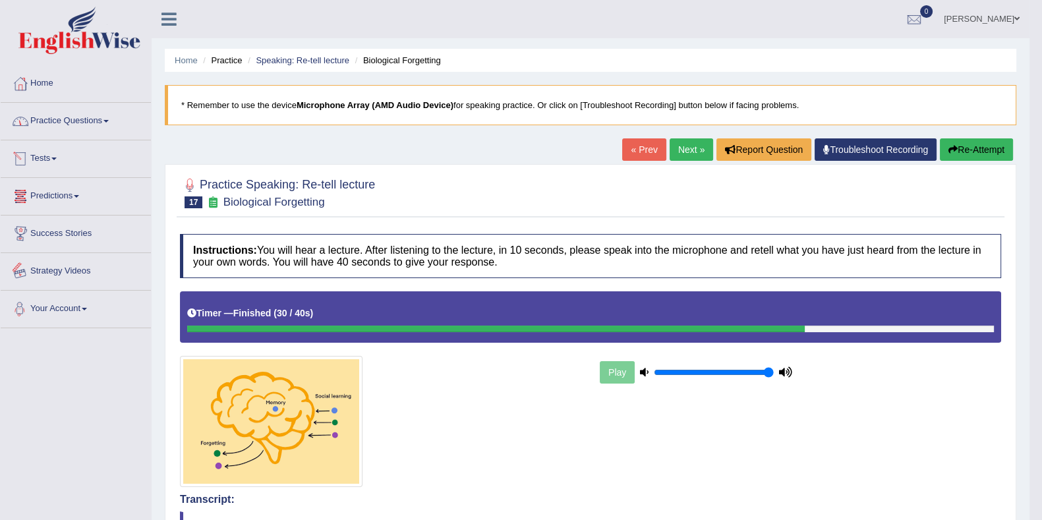
click at [91, 122] on link "Practice Questions" at bounding box center [76, 119] width 150 height 33
